Goal: Check status: Check status

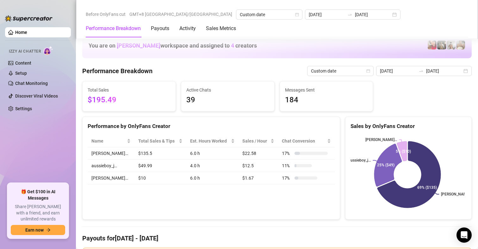
scroll to position [890, 0]
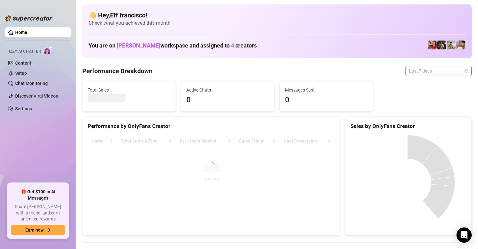
click at [409, 71] on span "Last 7 days" at bounding box center [438, 70] width 59 height 9
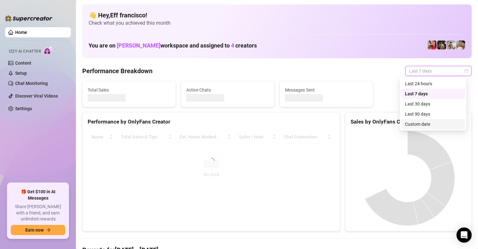
click at [417, 126] on div "Custom date" at bounding box center [433, 124] width 56 height 7
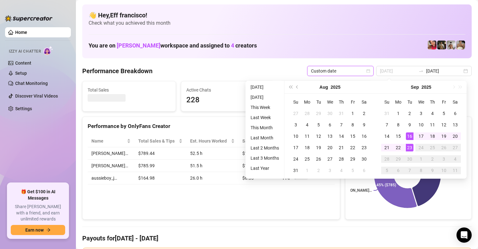
type input "[DATE]"
click at [409, 146] on div "23" at bounding box center [410, 148] width 8 height 8
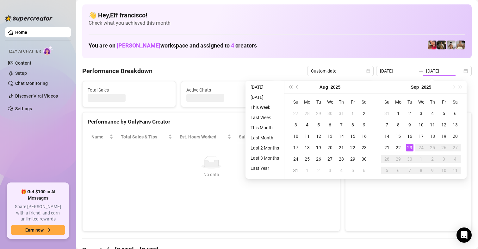
type input "[DATE]"
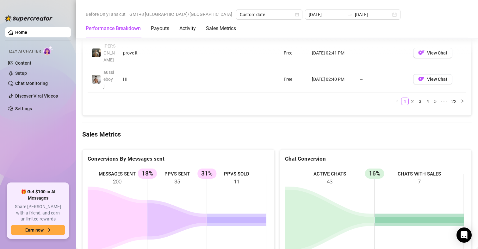
scroll to position [838, 0]
